Goal: Task Accomplishment & Management: Manage account settings

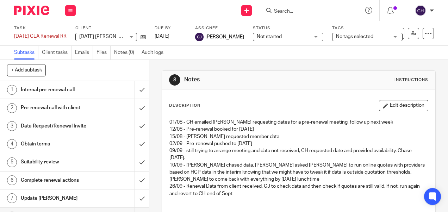
scroll to position [36, 0]
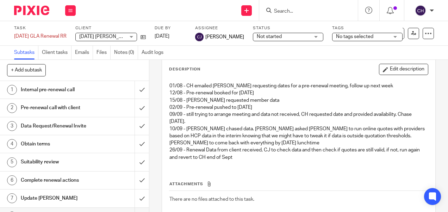
click at [34, 9] on img at bounding box center [31, 10] width 35 height 9
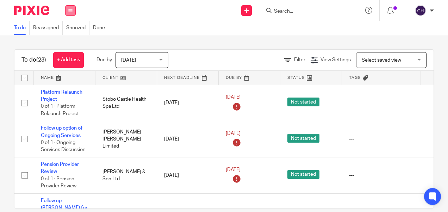
click at [75, 9] on button at bounding box center [70, 10] width 11 height 11
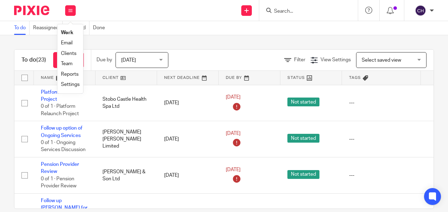
click at [68, 33] on link "Work" at bounding box center [67, 32] width 12 height 5
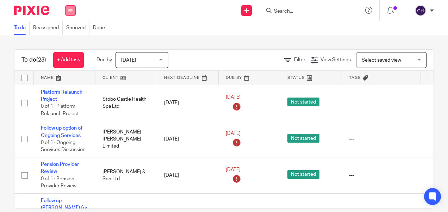
click at [68, 9] on icon at bounding box center [70, 10] width 4 height 4
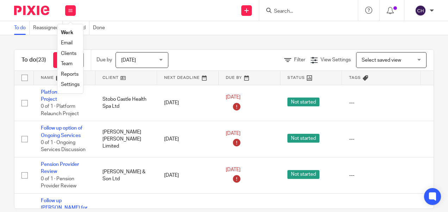
click at [66, 64] on link "Team" at bounding box center [67, 63] width 12 height 5
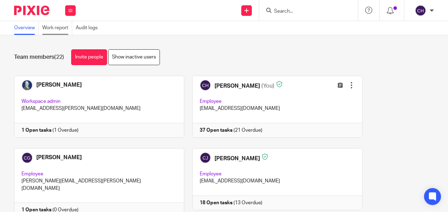
click at [49, 28] on link "Work report" at bounding box center [57, 28] width 30 height 14
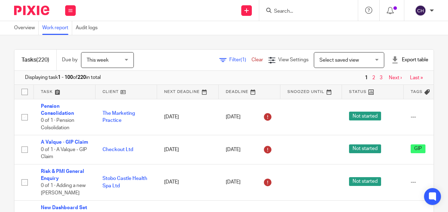
click at [229, 61] on span "Filter (1)" at bounding box center [240, 59] width 22 height 5
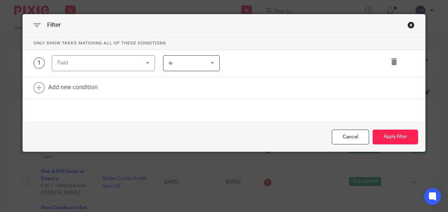
click at [118, 63] on div "Field" at bounding box center [96, 63] width 78 height 15
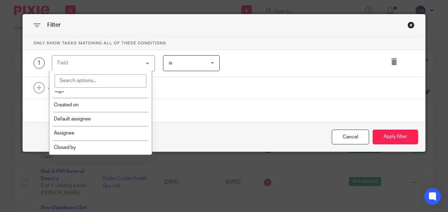
scroll to position [141, 0]
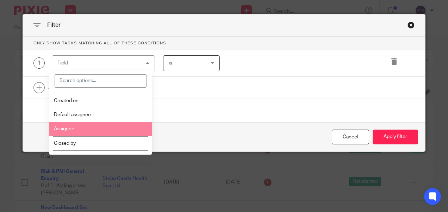
click at [87, 131] on li "Assignee" at bounding box center [100, 129] width 103 height 14
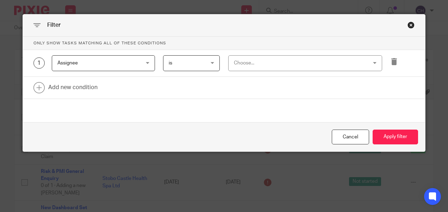
click at [247, 64] on div "Choose..." at bounding box center [293, 63] width 118 height 15
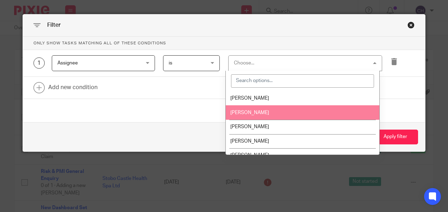
click at [273, 80] on input "search" at bounding box center [302, 80] width 143 height 13
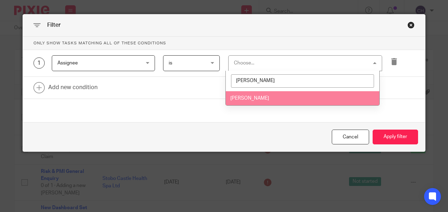
type input "darr"
click at [259, 96] on span "[PERSON_NAME]" at bounding box center [249, 98] width 39 height 5
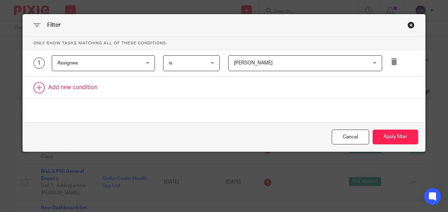
click at [50, 85] on link at bounding box center [224, 88] width 402 height 22
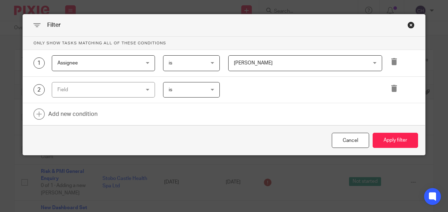
click at [87, 86] on div "Field" at bounding box center [96, 89] width 78 height 15
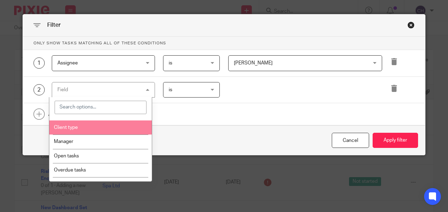
scroll to position [42, 0]
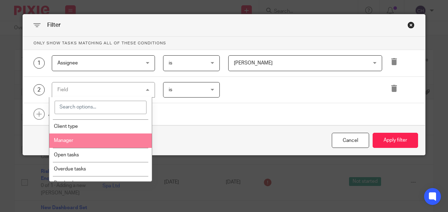
click at [103, 142] on li "Manager" at bounding box center [100, 140] width 103 height 14
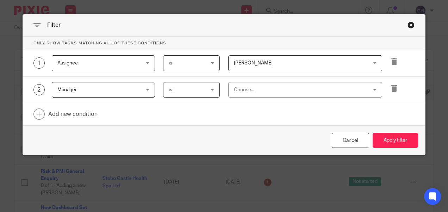
click at [291, 87] on div "Choose..." at bounding box center [293, 89] width 118 height 15
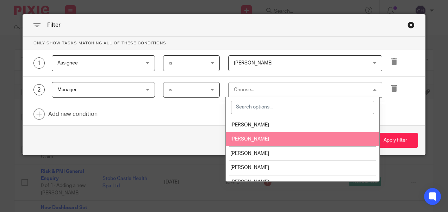
click at [255, 137] on span "[PERSON_NAME]" at bounding box center [249, 139] width 39 height 5
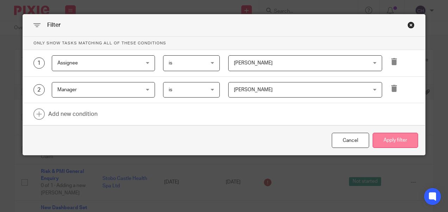
click at [386, 136] on button "Apply filter" at bounding box center [394, 140] width 45 height 15
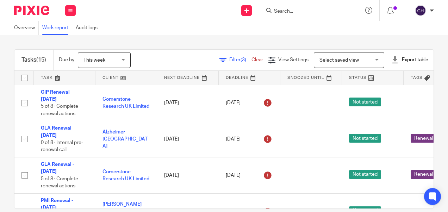
click at [229, 61] on span "Filter (3)" at bounding box center [240, 59] width 22 height 5
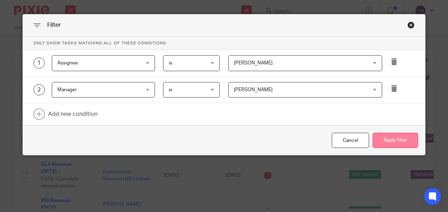
click at [390, 135] on button "Apply filter" at bounding box center [394, 140] width 45 height 15
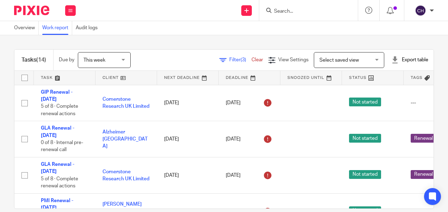
click at [241, 57] on div "Filter (3) Clear" at bounding box center [243, 59] width 49 height 7
click at [251, 58] on link "Clear" at bounding box center [257, 59] width 12 height 5
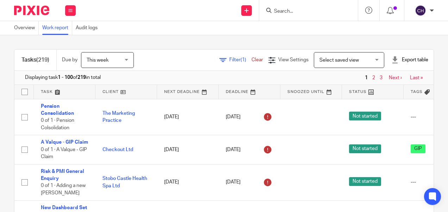
click at [229, 61] on span "Filter (1)" at bounding box center [240, 59] width 22 height 5
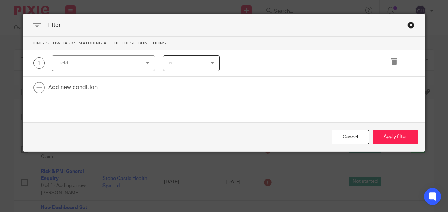
click at [195, 66] on span "is" at bounding box center [189, 63] width 40 height 15
click at [114, 66] on div "Field" at bounding box center [96, 63] width 78 height 15
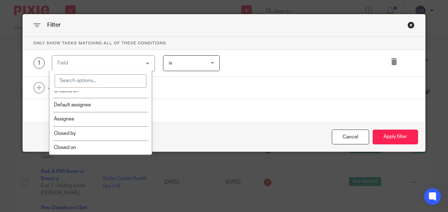
scroll to position [155, 0]
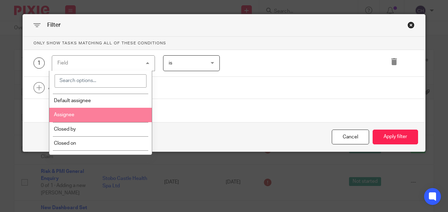
click at [99, 118] on li "Assignee" at bounding box center [100, 115] width 103 height 14
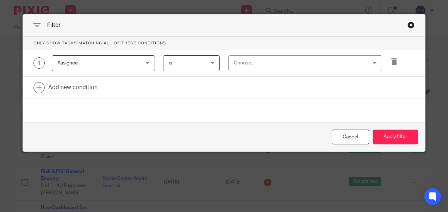
click at [242, 70] on div "Choose..." at bounding box center [293, 63] width 118 height 15
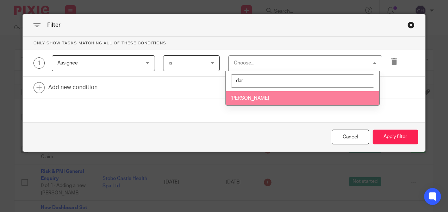
type input "dar"
click at [245, 96] on span "[PERSON_NAME]" at bounding box center [249, 98] width 39 height 5
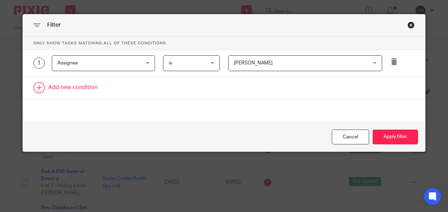
click at [47, 89] on link at bounding box center [224, 88] width 402 height 22
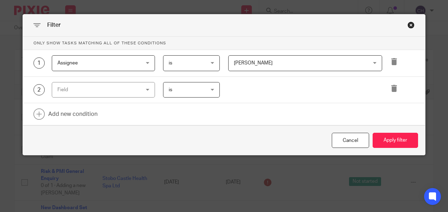
click at [73, 90] on div "Field" at bounding box center [96, 89] width 78 height 15
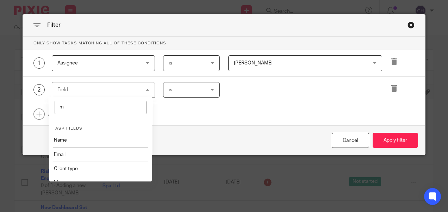
click at [74, 108] on input "m" at bounding box center [101, 107] width 92 height 13
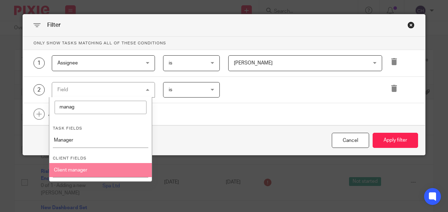
type input "manag"
click at [84, 170] on li "Client manager" at bounding box center [100, 170] width 103 height 14
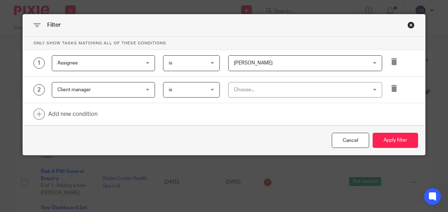
click at [258, 90] on div "Choose..." at bounding box center [293, 89] width 118 height 15
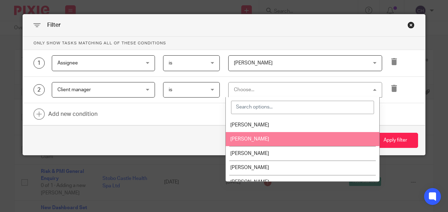
click at [250, 139] on span "[PERSON_NAME]" at bounding box center [249, 139] width 39 height 5
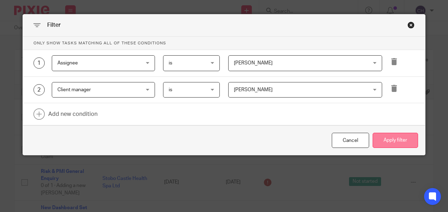
click at [382, 139] on button "Apply filter" at bounding box center [394, 140] width 45 height 15
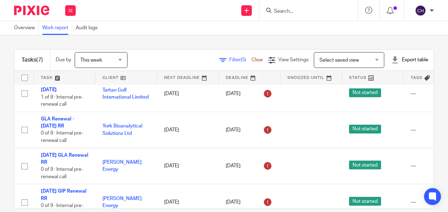
scroll to position [134, 0]
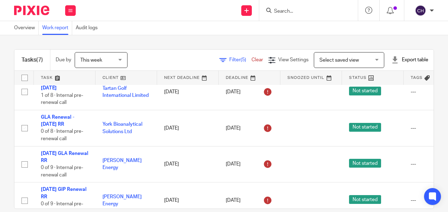
click at [35, 7] on img at bounding box center [31, 10] width 35 height 9
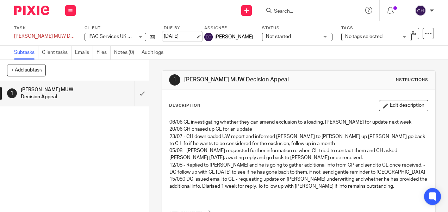
click at [171, 36] on link "22 Sep 2025" at bounding box center [180, 36] width 32 height 7
click at [284, 77] on h1 "H Singh MUW Decision Appeal" at bounding box center [248, 79] width 129 height 7
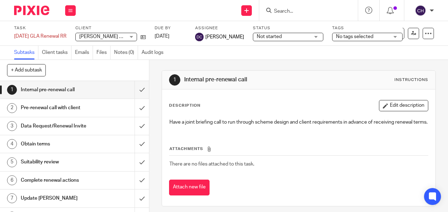
scroll to position [31, 0]
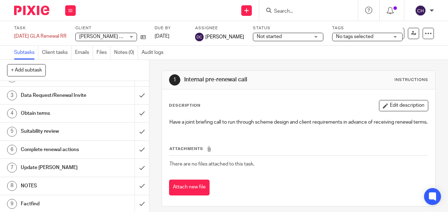
click at [44, 181] on h1 "NOTES" at bounding box center [56, 185] width 71 height 11
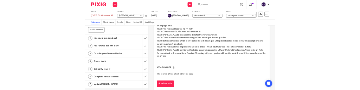
scroll to position [111, 0]
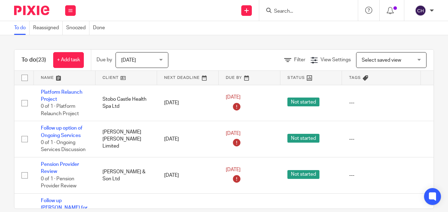
click at [33, 13] on img at bounding box center [31, 10] width 35 height 9
click at [293, 11] on input "Search" at bounding box center [304, 11] width 63 height 6
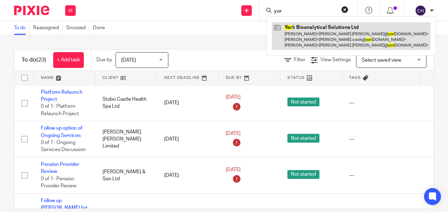
type input "yor"
click at [302, 34] on link at bounding box center [351, 36] width 158 height 28
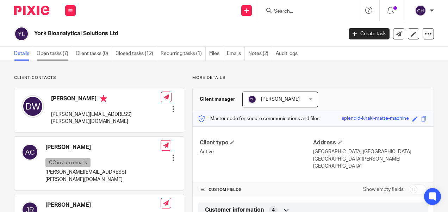
click at [59, 50] on link "Open tasks (7)" at bounding box center [55, 54] width 36 height 14
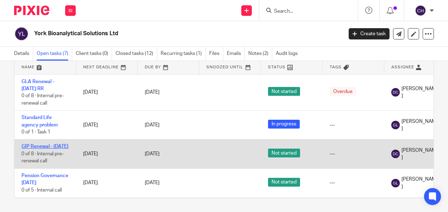
click at [42, 149] on link "GIP Renewal - [DATE]" at bounding box center [44, 146] width 47 height 5
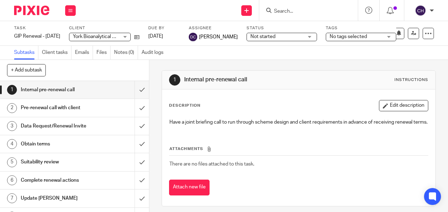
scroll to position [13, 0]
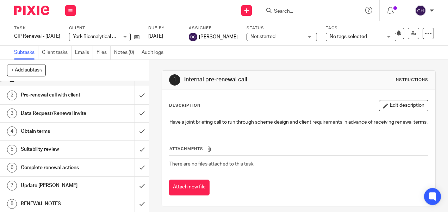
click at [57, 204] on h1 "RENEWAL NOTES" at bounding box center [56, 203] width 71 height 11
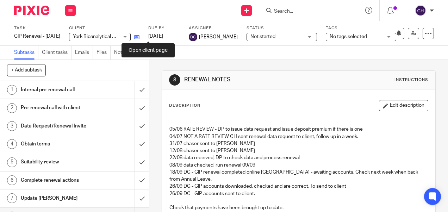
click at [139, 37] on icon at bounding box center [136, 36] width 5 height 5
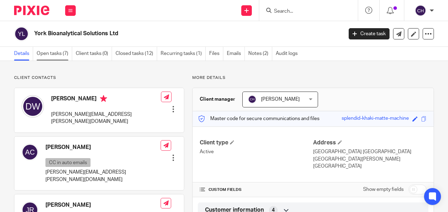
click at [56, 50] on link "Open tasks (7)" at bounding box center [55, 54] width 36 height 14
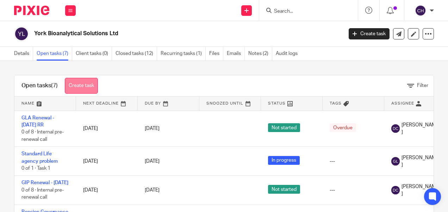
click at [87, 85] on link "Create task" at bounding box center [81, 86] width 33 height 16
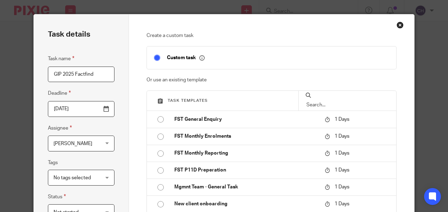
drag, startPoint x: 100, startPoint y: 73, endPoint x: 30, endPoint y: 77, distance: 69.8
click at [30, 77] on div "Task details Task name GIP 2025 Factfind Deadline [DATE] Assignee [PERSON_NAME]…" at bounding box center [224, 106] width 448 height 212
type input "GIP 2025 Factfind"
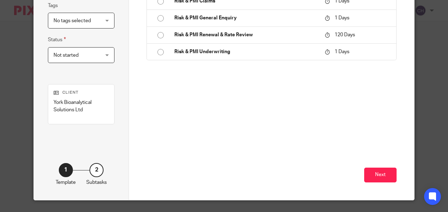
scroll to position [159, 0]
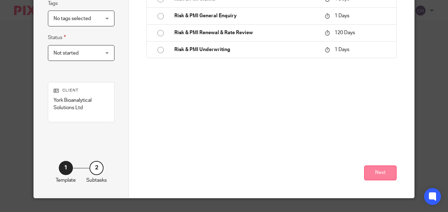
click at [368, 175] on button "Next" at bounding box center [380, 172] width 32 height 15
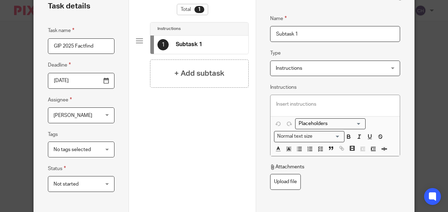
scroll to position [17, 0]
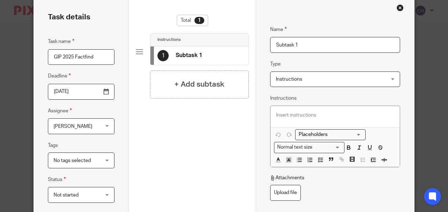
drag, startPoint x: 336, startPoint y: 49, endPoint x: 217, endPoint y: 61, distance: 119.8
click at [217, 61] on div "Task details Task name GIP 2025 Factfind Deadline 2025-09-26 Assignee Chantelle…" at bounding box center [224, 168] width 380 height 342
paste input "GIP 2025 Factfind"
type input "GIP 2025 Factfind"
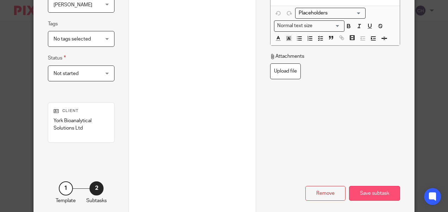
scroll to position [159, 0]
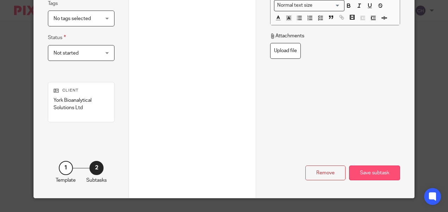
click at [372, 165] on div "Save subtask" at bounding box center [374, 172] width 51 height 15
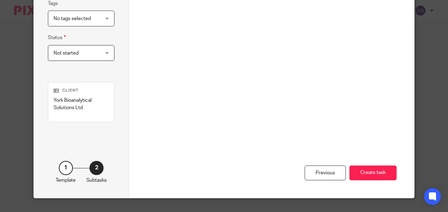
click at [372, 165] on button "Create task" at bounding box center [372, 172] width 47 height 15
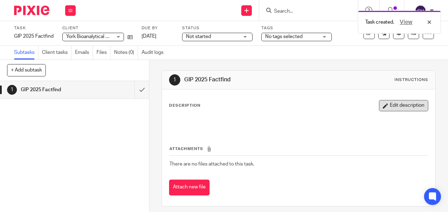
click at [387, 106] on button "Edit description" at bounding box center [403, 105] width 49 height 11
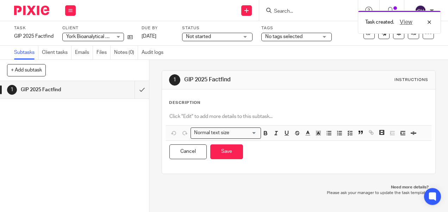
click at [230, 116] on p at bounding box center [298, 116] width 258 height 7
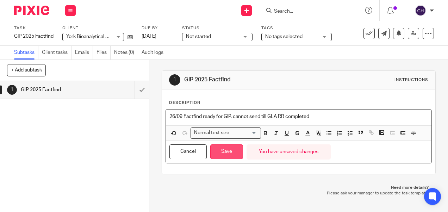
click at [226, 153] on button "Save" at bounding box center [226, 151] width 33 height 15
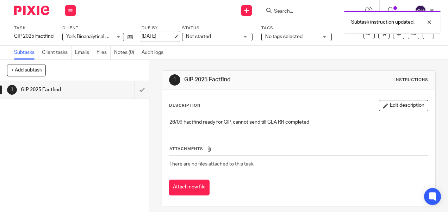
click at [163, 38] on link "[DATE]" at bounding box center [157, 36] width 32 height 7
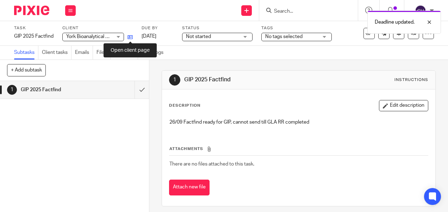
click at [131, 36] on icon at bounding box center [129, 36] width 5 height 5
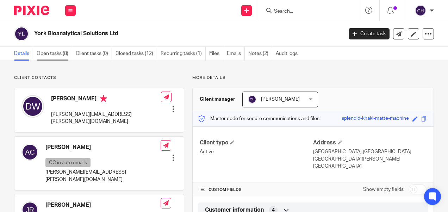
click at [56, 55] on link "Open tasks (8)" at bounding box center [55, 54] width 36 height 14
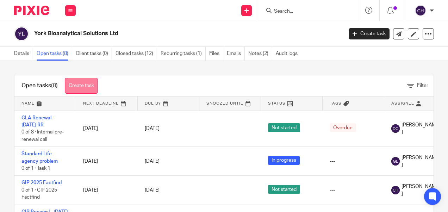
click at [90, 86] on link "Create task" at bounding box center [81, 86] width 33 height 16
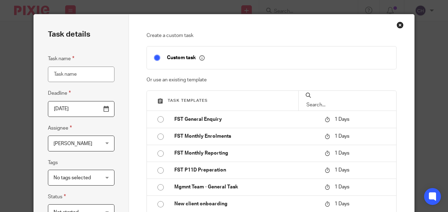
click at [80, 70] on input "Task name" at bounding box center [81, 74] width 66 height 16
click at [55, 73] on input "GIP 2025 Factfind" at bounding box center [81, 74] width 66 height 16
drag, startPoint x: 85, startPoint y: 74, endPoint x: -1, endPoint y: 74, distance: 86.6
click at [0, 74] on html "Work Email Clients Team Reports Work Email Clients Team Reports Settings Send n…" at bounding box center [224, 106] width 448 height 212
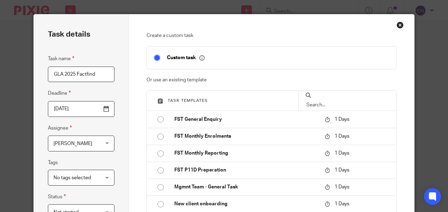
type input "GLA 2025 Factfind"
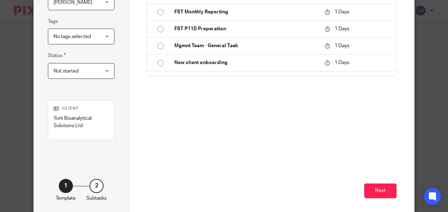
scroll to position [159, 0]
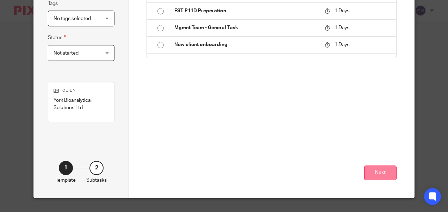
click at [389, 172] on button "Next" at bounding box center [380, 172] width 32 height 15
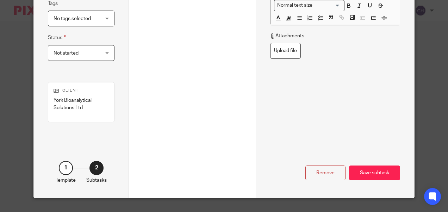
scroll to position [0, 0]
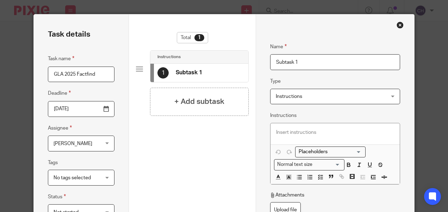
drag, startPoint x: 303, startPoint y: 63, endPoint x: 161, endPoint y: 67, distance: 141.1
click at [161, 67] on div "Task details Task name GLA 2025 Factfind Deadline 2025-09-26 Assignee Chantelle…" at bounding box center [224, 185] width 380 height 342
paste input "GLA 2025 Factfind"
type input "GLA 2025 Factfind"
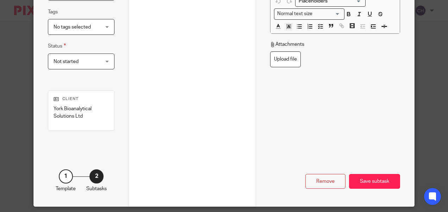
scroll to position [159, 0]
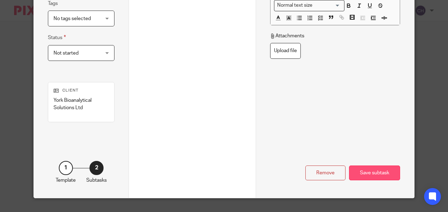
click at [380, 168] on div "Save subtask" at bounding box center [374, 172] width 51 height 15
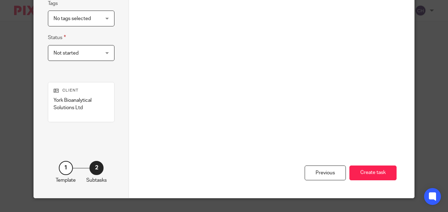
click at [380, 168] on button "Create task" at bounding box center [372, 172] width 47 height 15
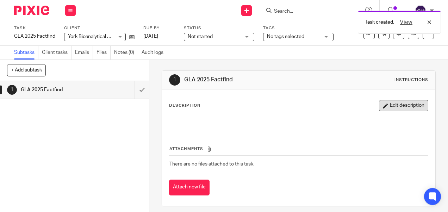
click at [401, 107] on button "Edit description" at bounding box center [403, 105] width 49 height 11
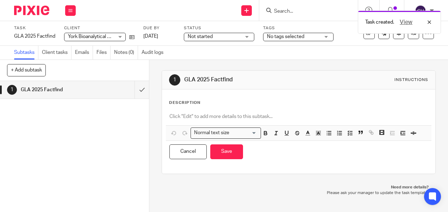
click at [282, 115] on p at bounding box center [298, 116] width 258 height 7
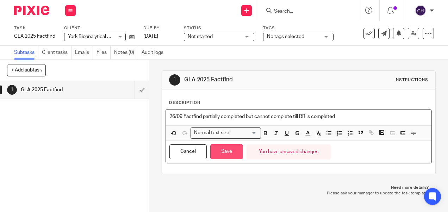
click at [223, 150] on button "Save" at bounding box center [226, 151] width 33 height 15
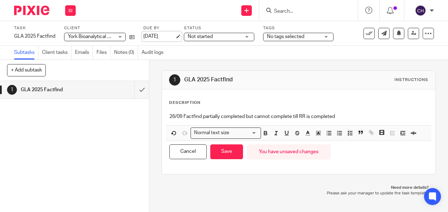
click at [164, 34] on link "[DATE]" at bounding box center [159, 36] width 32 height 7
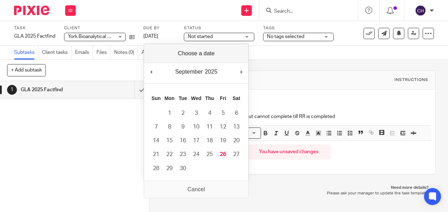
click at [239, 71] on div "September January February March April May June July August September October N…" at bounding box center [196, 73] width 104 height 20
click at [268, 188] on p "Need more details?" at bounding box center [298, 188] width 259 height 6
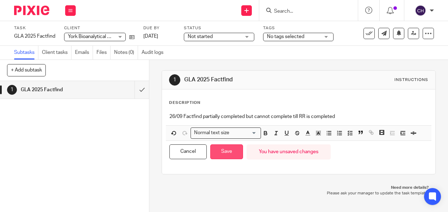
click at [223, 146] on button "Save" at bounding box center [226, 151] width 33 height 15
click at [227, 154] on button "Save" at bounding box center [226, 151] width 33 height 15
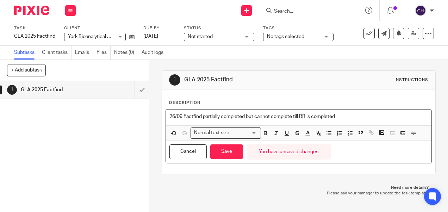
click at [332, 115] on div "26/09 Factfind partially completed but cannot complete till RR is completed" at bounding box center [298, 117] width 265 height 16
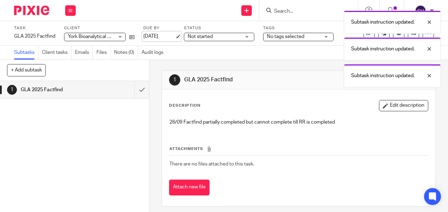
click at [166, 35] on link "26 Sep 2025" at bounding box center [159, 36] width 32 height 7
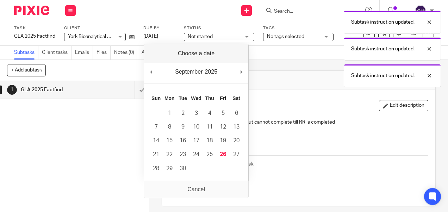
click at [243, 71] on div "Subtask instruction updated. Subtask instruction updated. Subtask instruction u…" at bounding box center [332, 47] width 217 height 80
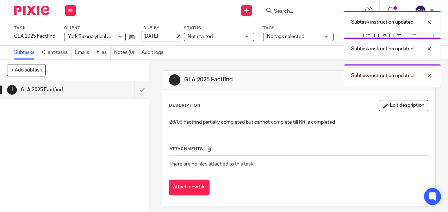
click at [163, 39] on link "26 Sep 2025" at bounding box center [159, 36] width 32 height 7
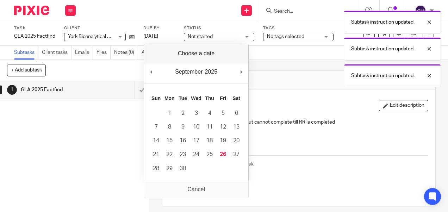
click at [245, 69] on div "Subtask instruction updated. Subtask instruction updated. Subtask instruction u…" at bounding box center [332, 47] width 217 height 80
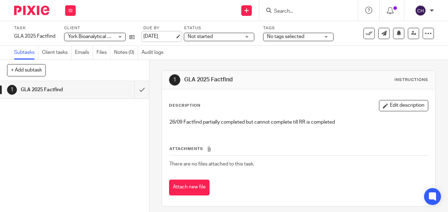
click at [159, 36] on link "26 Sep 2025" at bounding box center [159, 36] width 32 height 7
click at [162, 34] on link "31 Oct 2025" at bounding box center [159, 36] width 32 height 7
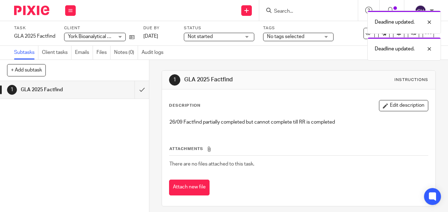
click at [37, 11] on img at bounding box center [31, 10] width 35 height 9
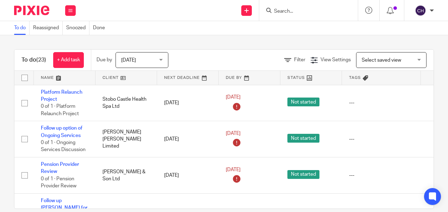
click at [28, 8] on img at bounding box center [31, 10] width 35 height 9
click at [281, 10] on input "Search" at bounding box center [304, 11] width 63 height 6
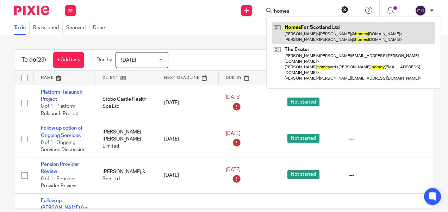
type input "homes"
click at [303, 30] on link at bounding box center [353, 33] width 163 height 22
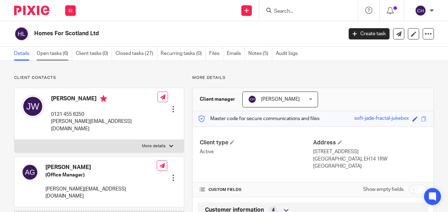
click at [59, 55] on link "Open tasks (6)" at bounding box center [55, 54] width 36 height 14
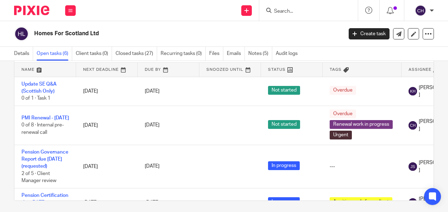
scroll to position [36, 0]
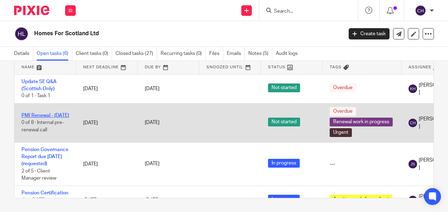
click at [42, 113] on link "PMI Renewal - 28/07/2025" at bounding box center [44, 115] width 47 height 5
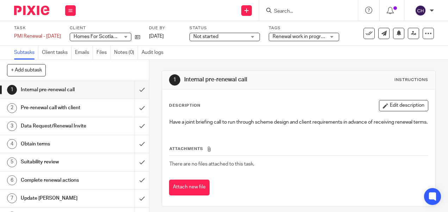
scroll to position [13, 0]
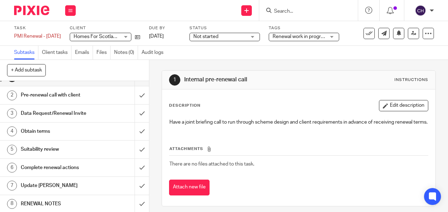
click at [70, 198] on h1 "RENEWAL NOTES" at bounding box center [56, 203] width 71 height 11
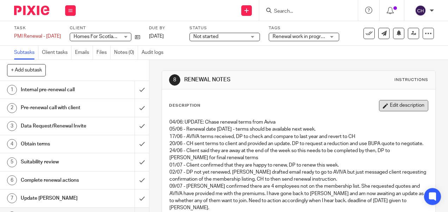
click at [392, 101] on button "Edit description" at bounding box center [403, 105] width 49 height 11
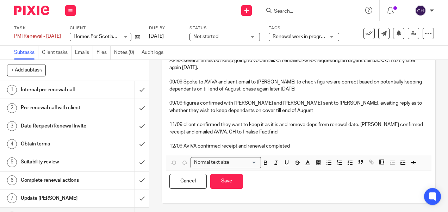
scroll to position [428, 0]
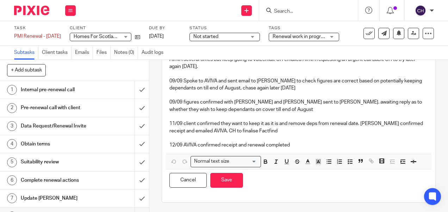
click at [305, 141] on p "12/09 AVIVA confirmed receipt and renewal completed" at bounding box center [298, 144] width 258 height 7
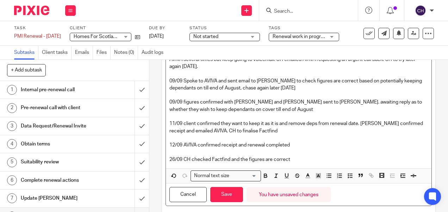
click at [245, 159] on p "26/09 CH checked Factfind and the figures are correct" at bounding box center [298, 159] width 258 height 7
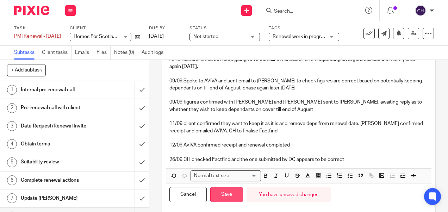
click at [227, 190] on button "Save" at bounding box center [226, 194] width 33 height 15
click at [365, 32] on icon at bounding box center [368, 33] width 7 height 7
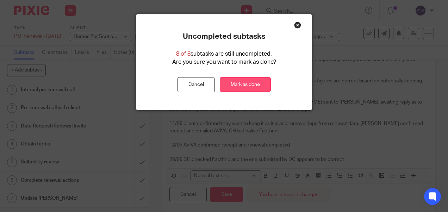
click at [236, 83] on link "Mark as done" at bounding box center [245, 84] width 51 height 15
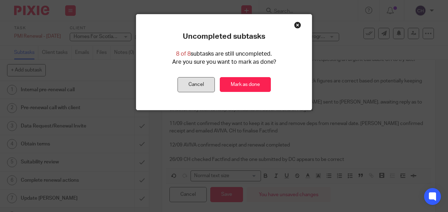
click at [201, 82] on button "Cancel" at bounding box center [195, 84] width 37 height 15
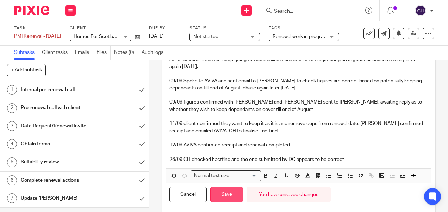
scroll to position [433, 0]
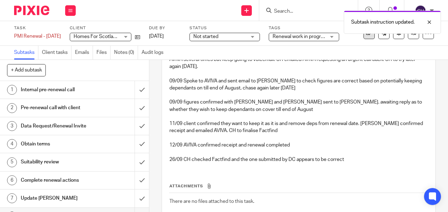
click at [365, 36] on icon at bounding box center [368, 33] width 7 height 7
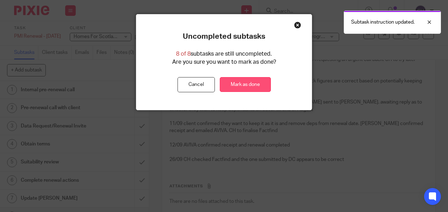
click at [236, 87] on link "Mark as done" at bounding box center [245, 84] width 51 height 15
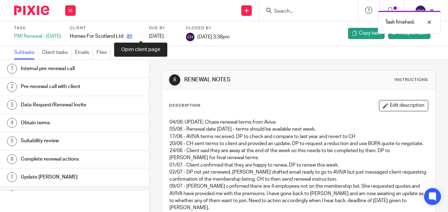
click at [132, 38] on icon at bounding box center [129, 36] width 5 height 5
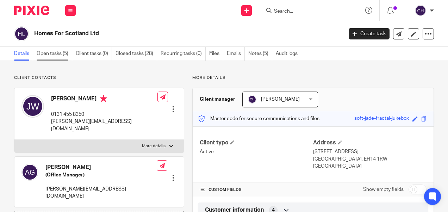
click at [62, 53] on link "Open tasks (5)" at bounding box center [55, 54] width 36 height 14
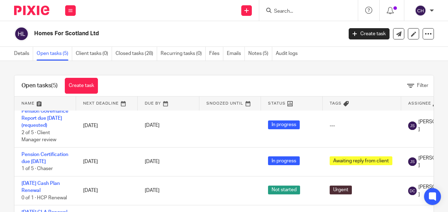
scroll to position [55, 0]
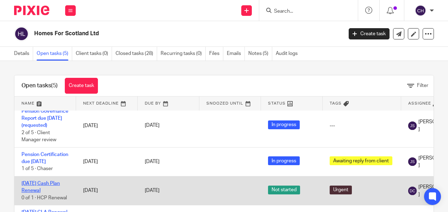
click at [42, 181] on link "[DATE] Cash Plan Renewal" at bounding box center [40, 187] width 38 height 12
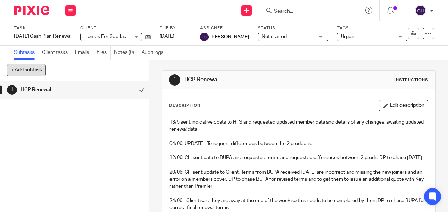
click at [40, 73] on button "+ Add subtask" at bounding box center [26, 70] width 39 height 12
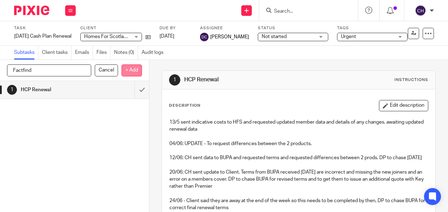
type input "Factfind"
click at [135, 72] on p "+ Add" at bounding box center [131, 70] width 20 height 12
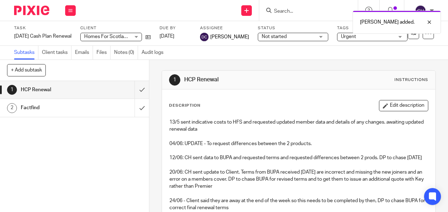
click at [63, 113] on h1 "Factfind" at bounding box center [56, 107] width 71 height 11
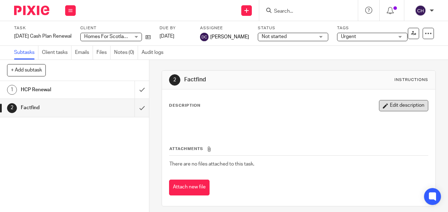
click at [392, 102] on button "Edit description" at bounding box center [403, 105] width 49 height 11
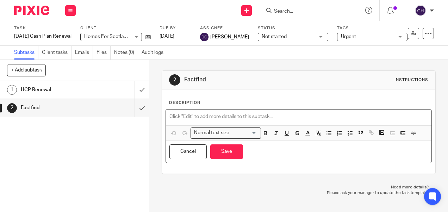
click at [248, 118] on p at bounding box center [298, 116] width 258 height 7
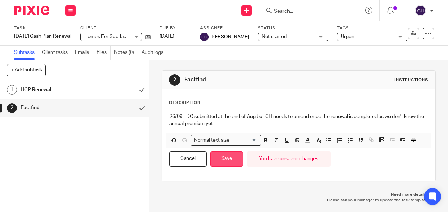
click at [220, 158] on button "Save" at bounding box center [226, 158] width 33 height 15
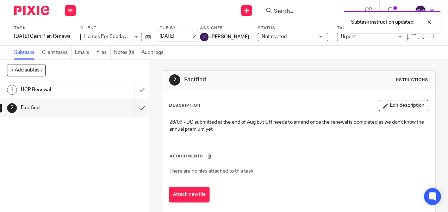
click at [187, 37] on link "[DATE]" at bounding box center [175, 36] width 32 height 7
click at [34, 11] on img at bounding box center [31, 10] width 35 height 9
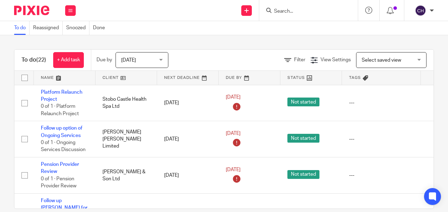
click at [431, 12] on div at bounding box center [431, 10] width 4 height 4
click at [405, 28] on span "My profile" at bounding box center [404, 28] width 22 height 5
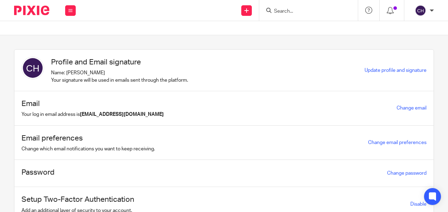
click at [30, 11] on img at bounding box center [31, 10] width 35 height 9
click at [430, 9] on div at bounding box center [431, 10] width 4 height 4
click at [370, 10] on icon at bounding box center [368, 10] width 7 height 7
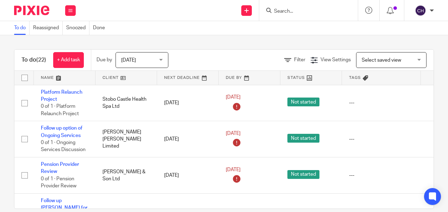
click at [370, 10] on icon at bounding box center [368, 10] width 7 height 7
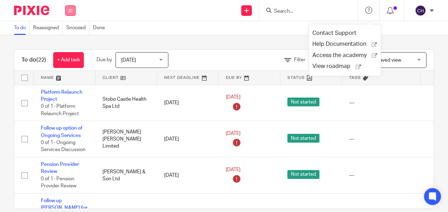
click at [67, 7] on button at bounding box center [70, 10] width 11 height 11
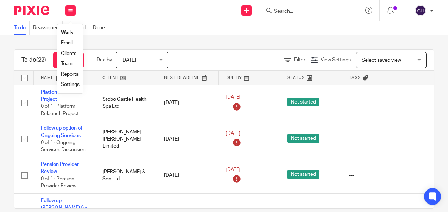
click at [66, 64] on link "Team" at bounding box center [67, 63] width 12 height 5
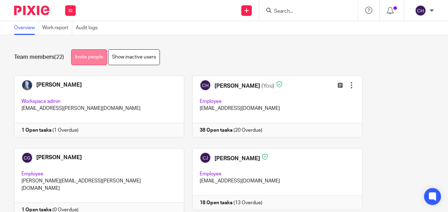
click at [94, 59] on link "Invite people" at bounding box center [89, 57] width 36 height 16
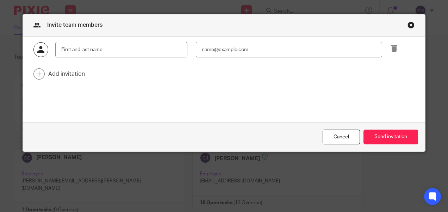
click at [411, 23] on div "Close this dialog window" at bounding box center [410, 24] width 7 height 7
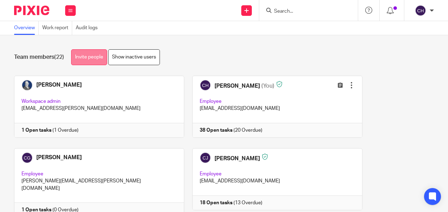
click at [88, 56] on link "Invite people" at bounding box center [89, 57] width 36 height 16
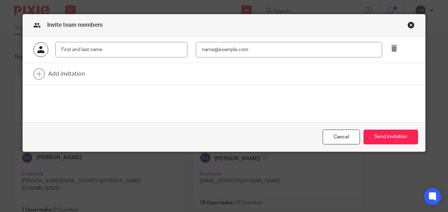
click at [87, 50] on input "text" at bounding box center [121, 50] width 132 height 16
type input "[PERSON_NAME]"
click at [223, 49] on input "email" at bounding box center [289, 50] width 186 height 16
paste input "Dasha.Ivanova@towergate.co.uk"
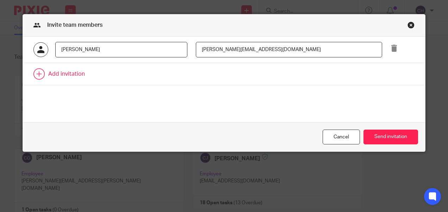
type input "Dasha.Ivanova@towergate.co.uk"
click at [340, 72] on link at bounding box center [224, 74] width 402 height 22
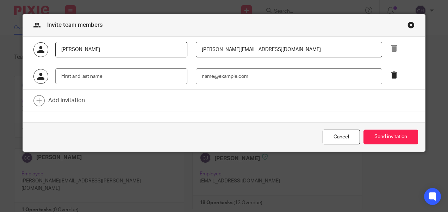
click at [391, 77] on icon at bounding box center [393, 74] width 7 height 7
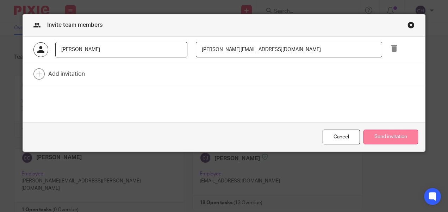
click at [386, 137] on button "Send invitation" at bounding box center [390, 136] width 55 height 15
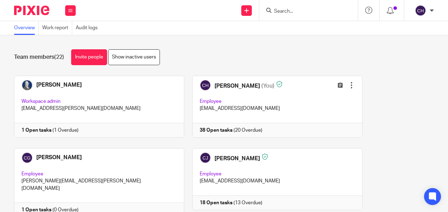
scroll to position [13, 0]
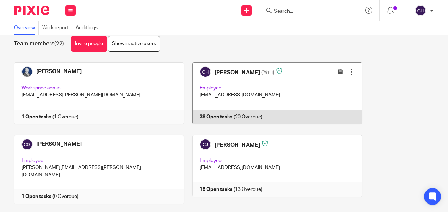
click at [278, 70] on link at bounding box center [273, 93] width 178 height 62
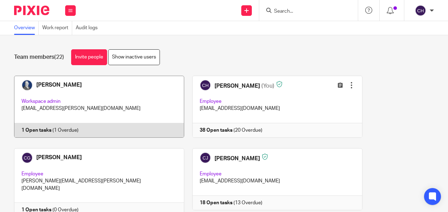
click at [152, 101] on link at bounding box center [95, 107] width 178 height 62
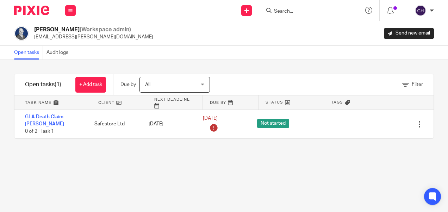
click at [26, 8] on img at bounding box center [31, 10] width 35 height 9
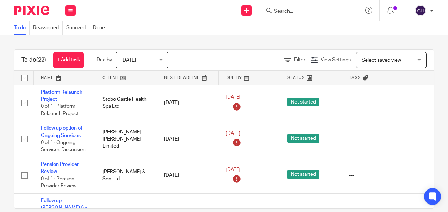
click at [303, 10] on input "Search" at bounding box center [304, 11] width 63 height 6
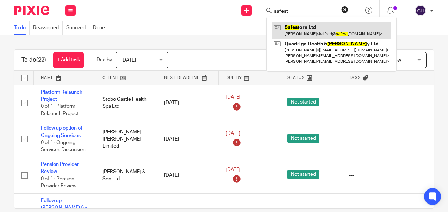
type input "safest"
click at [303, 32] on link at bounding box center [331, 30] width 119 height 16
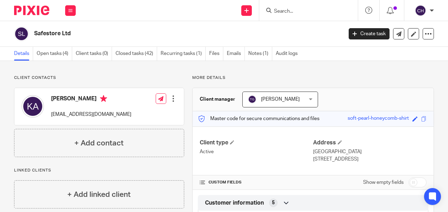
click at [41, 8] on img at bounding box center [31, 10] width 35 height 9
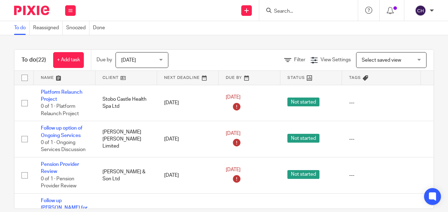
click at [301, 9] on input "Search" at bounding box center [304, 11] width 63 height 6
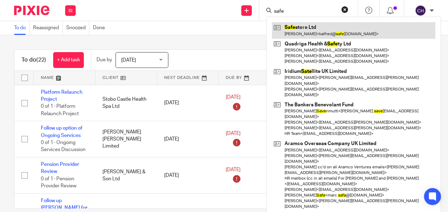
type input "safe"
click at [298, 33] on link at bounding box center [353, 30] width 163 height 16
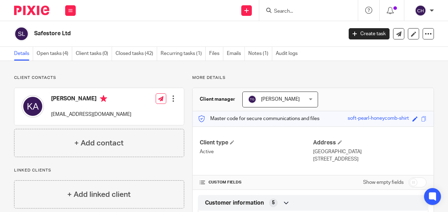
click at [29, 12] on img at bounding box center [31, 10] width 35 height 9
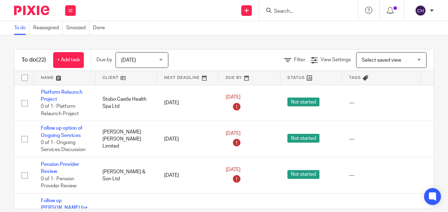
click at [297, 11] on input "Search" at bounding box center [304, 11] width 63 height 6
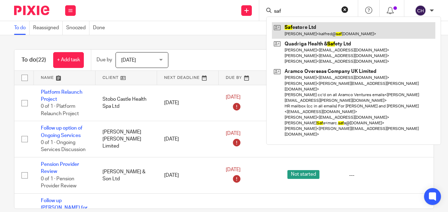
type input "saf"
click at [308, 29] on link at bounding box center [353, 30] width 163 height 16
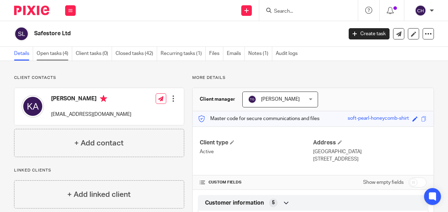
click at [61, 51] on link "Open tasks (4)" at bounding box center [55, 54] width 36 height 14
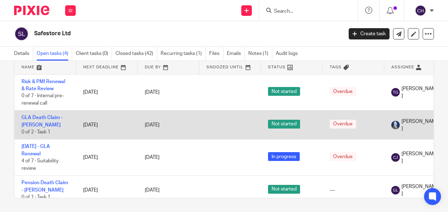
click at [403, 123] on span "Aimi Arnall" at bounding box center [419, 125] width 37 height 14
click at [51, 113] on td "GLA Death Claim - N Morgan 0 of 2 · Task 1" at bounding box center [45, 124] width 62 height 29
click at [50, 116] on link "GLA Death Claim - N Morgan" at bounding box center [41, 121] width 41 height 12
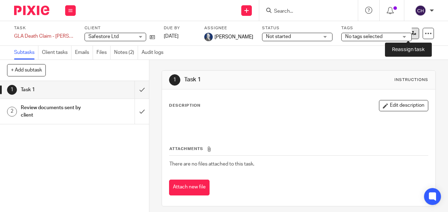
click at [411, 34] on icon at bounding box center [413, 33] width 5 height 5
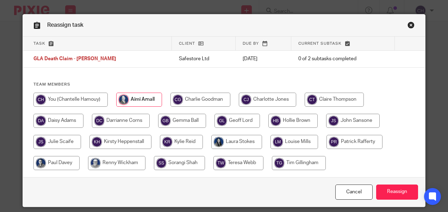
click at [255, 101] on input "radio" at bounding box center [267, 100] width 57 height 14
radio input "true"
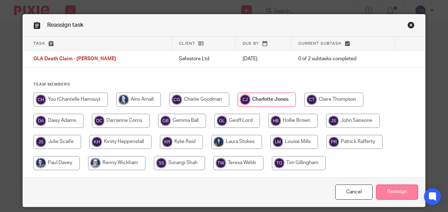
click at [391, 191] on input "Reassign" at bounding box center [397, 191] width 42 height 15
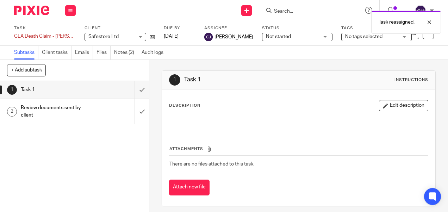
click at [31, 13] on img at bounding box center [31, 10] width 35 height 9
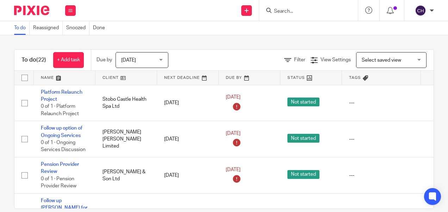
click at [32, 11] on img at bounding box center [31, 10] width 35 height 9
click at [71, 12] on icon at bounding box center [70, 10] width 4 height 4
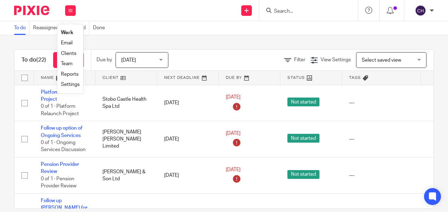
click at [66, 63] on link "Team" at bounding box center [67, 63] width 12 height 5
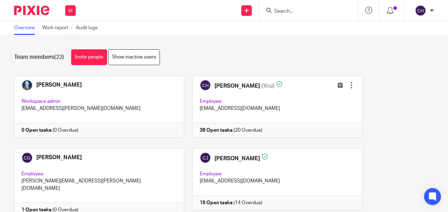
click at [31, 11] on img at bounding box center [31, 10] width 35 height 9
